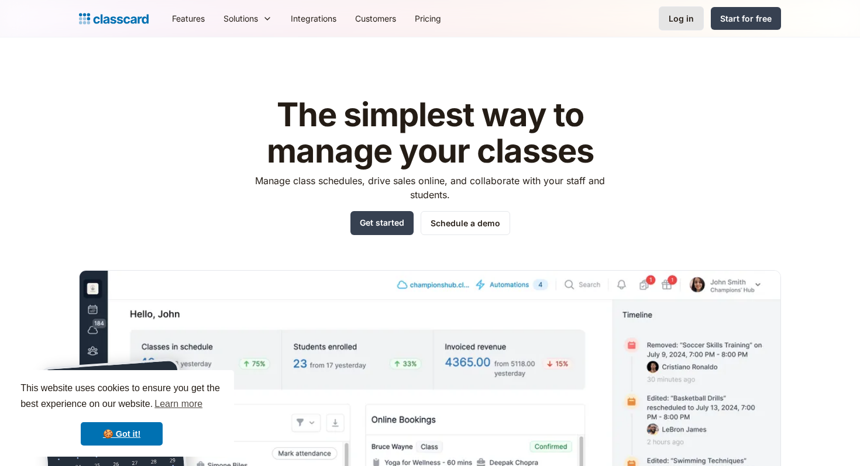
click at [697, 16] on link "Log in" at bounding box center [681, 18] width 45 height 24
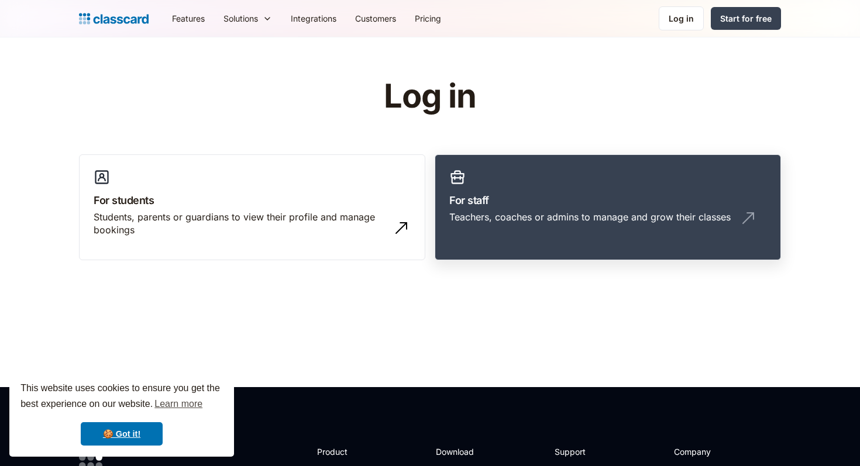
click at [510, 219] on div "Teachers, coaches or admins to manage and grow their classes" at bounding box center [589, 217] width 281 height 13
